Goal: Information Seeking & Learning: Check status

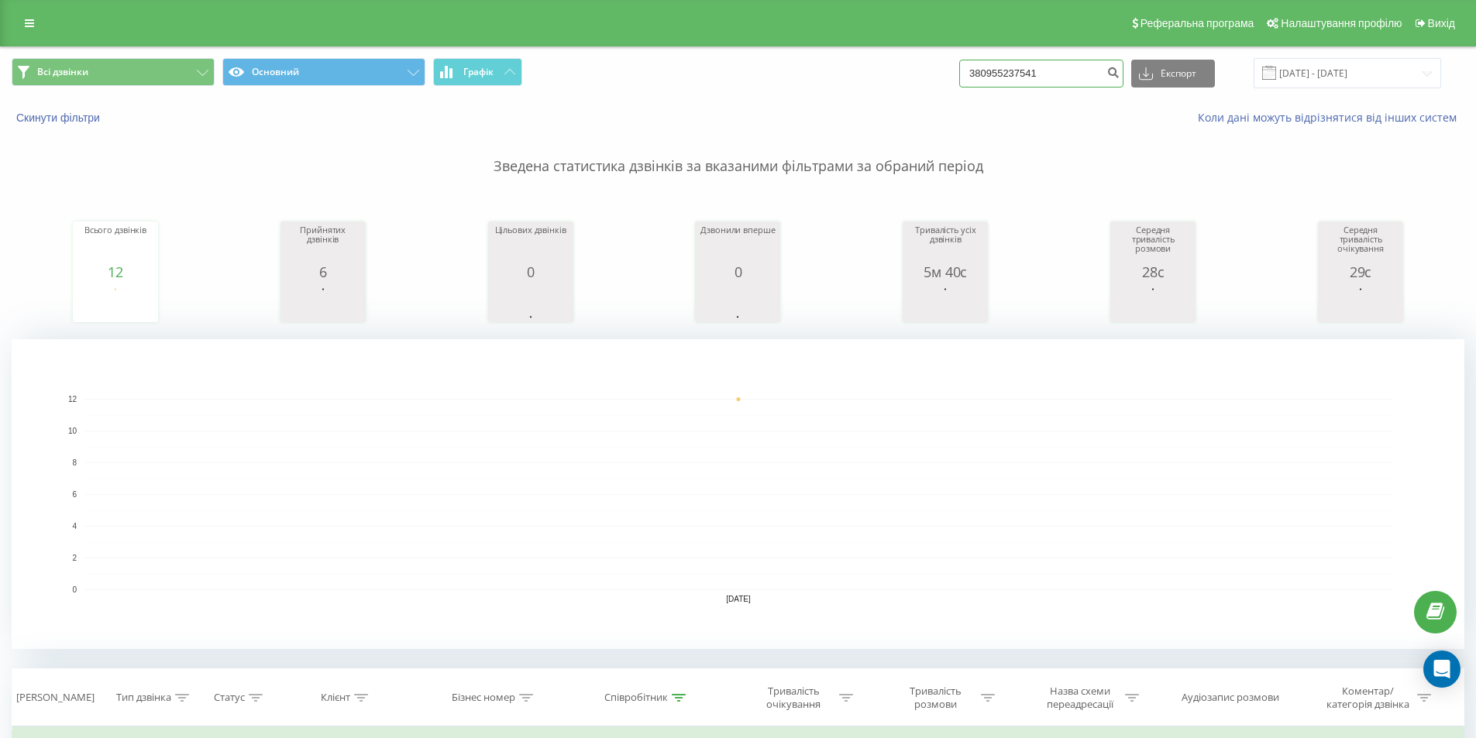
click at [1057, 60] on input "380955237541" at bounding box center [1041, 74] width 164 height 28
click at [1056, 60] on input "380955237541" at bounding box center [1041, 74] width 164 height 28
paste input "674230530"
type input "380674230530"
click at [1119, 70] on icon "submit" at bounding box center [1112, 70] width 13 height 9
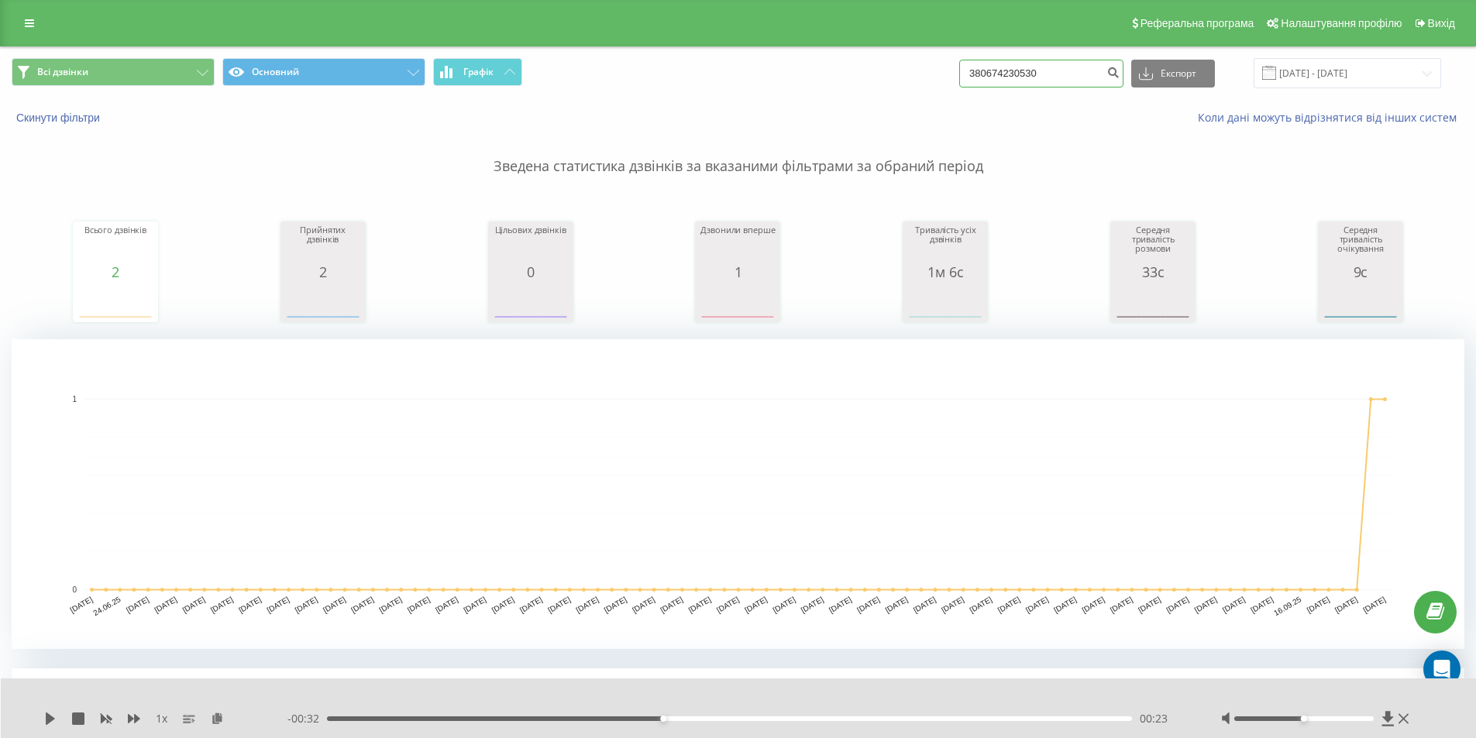
click at [1075, 74] on input "380674230530" at bounding box center [1041, 74] width 164 height 28
paste input "5720692"
type input "380675720692"
click at [1121, 68] on button "submit" at bounding box center [1112, 74] width 21 height 28
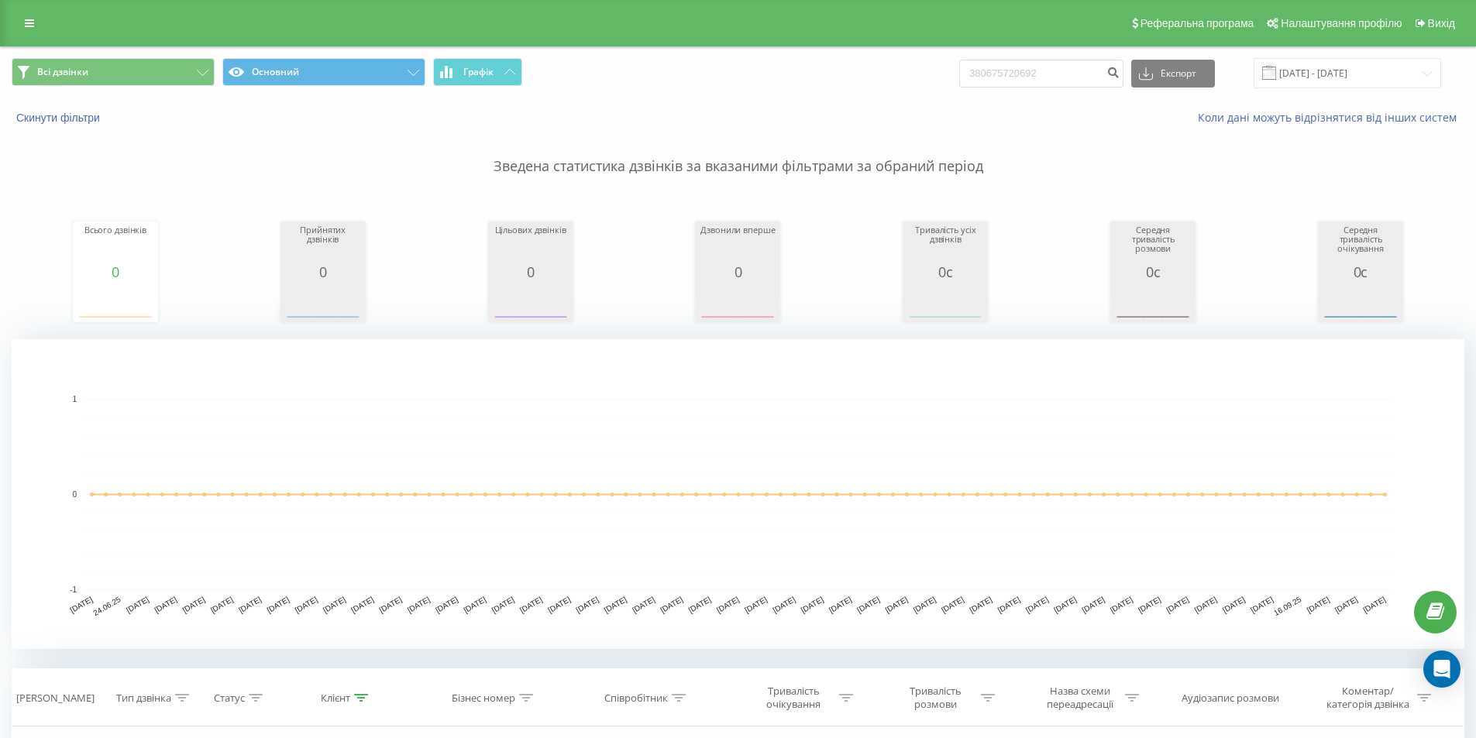
click at [1029, 463] on rect "A chart." at bounding box center [738, 494] width 1308 height 191
click at [1072, 75] on input "380675720692" at bounding box center [1041, 74] width 164 height 28
click at [1119, 70] on icon "submit" at bounding box center [1112, 70] width 13 height 9
